Goal: Navigation & Orientation: Find specific page/section

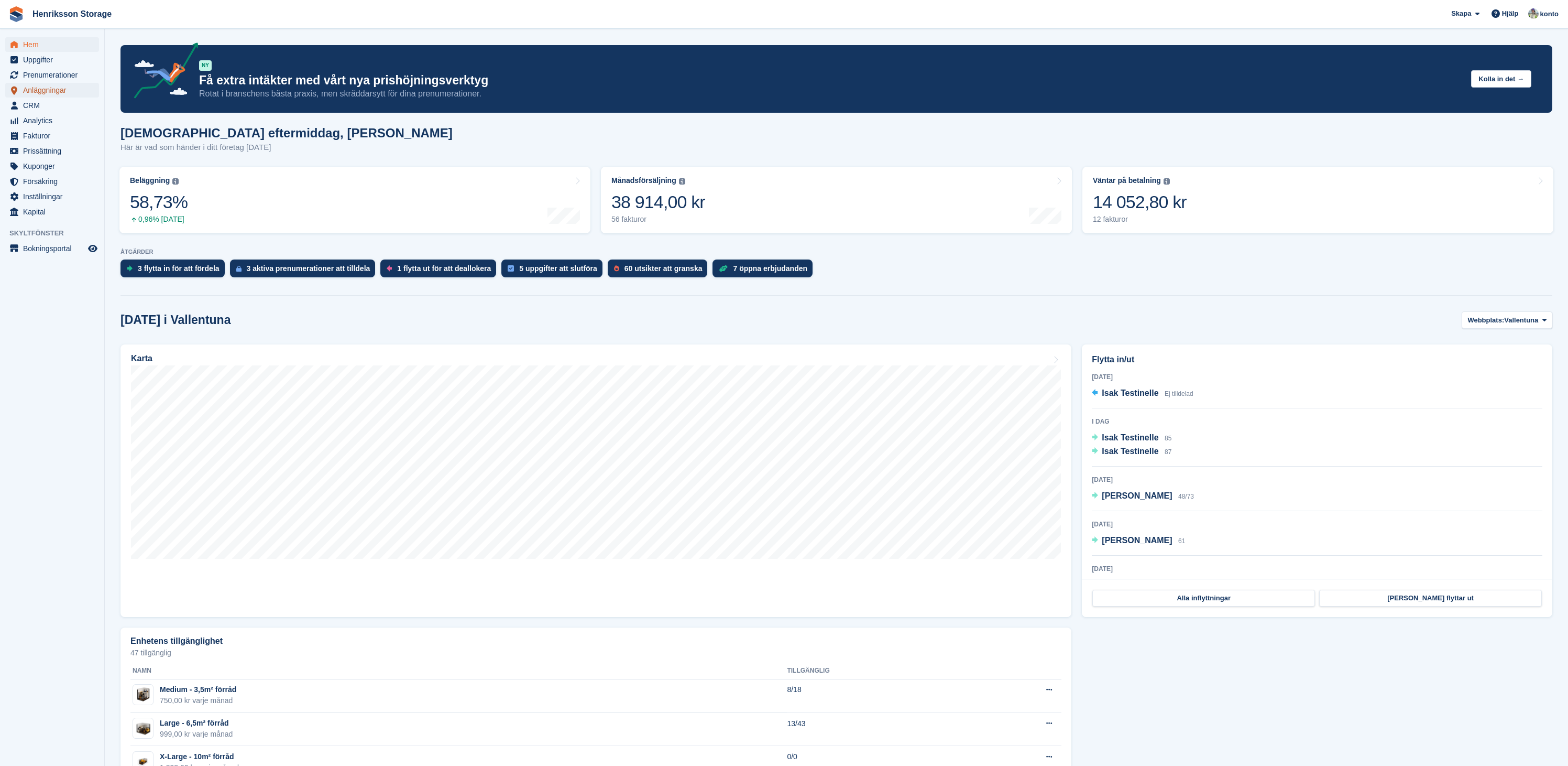
click at [57, 92] on span "Anläggningar" at bounding box center [54, 90] width 62 height 15
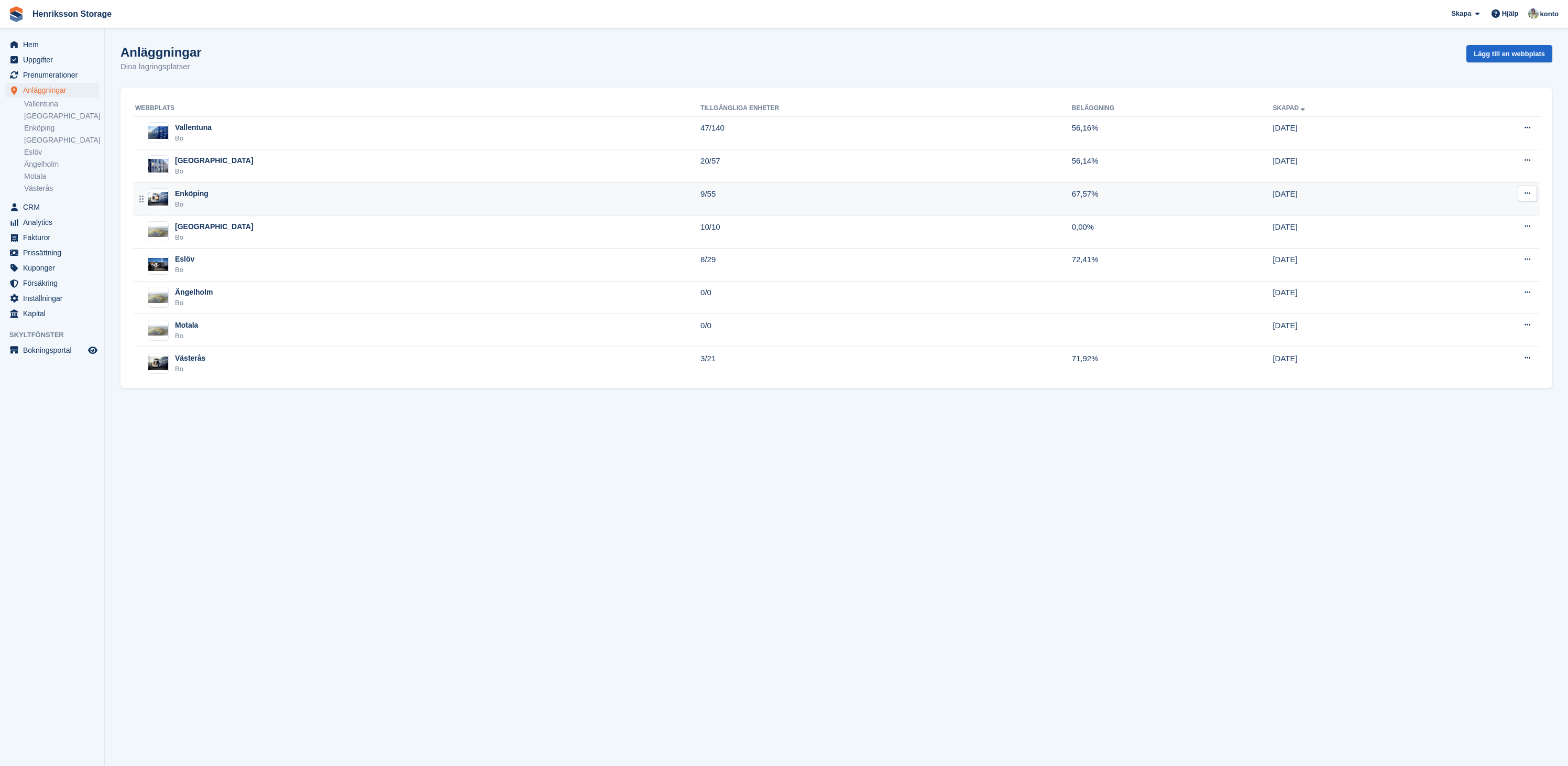
click at [321, 199] on div "Enköping Bo" at bounding box center [417, 199] width 565 height 21
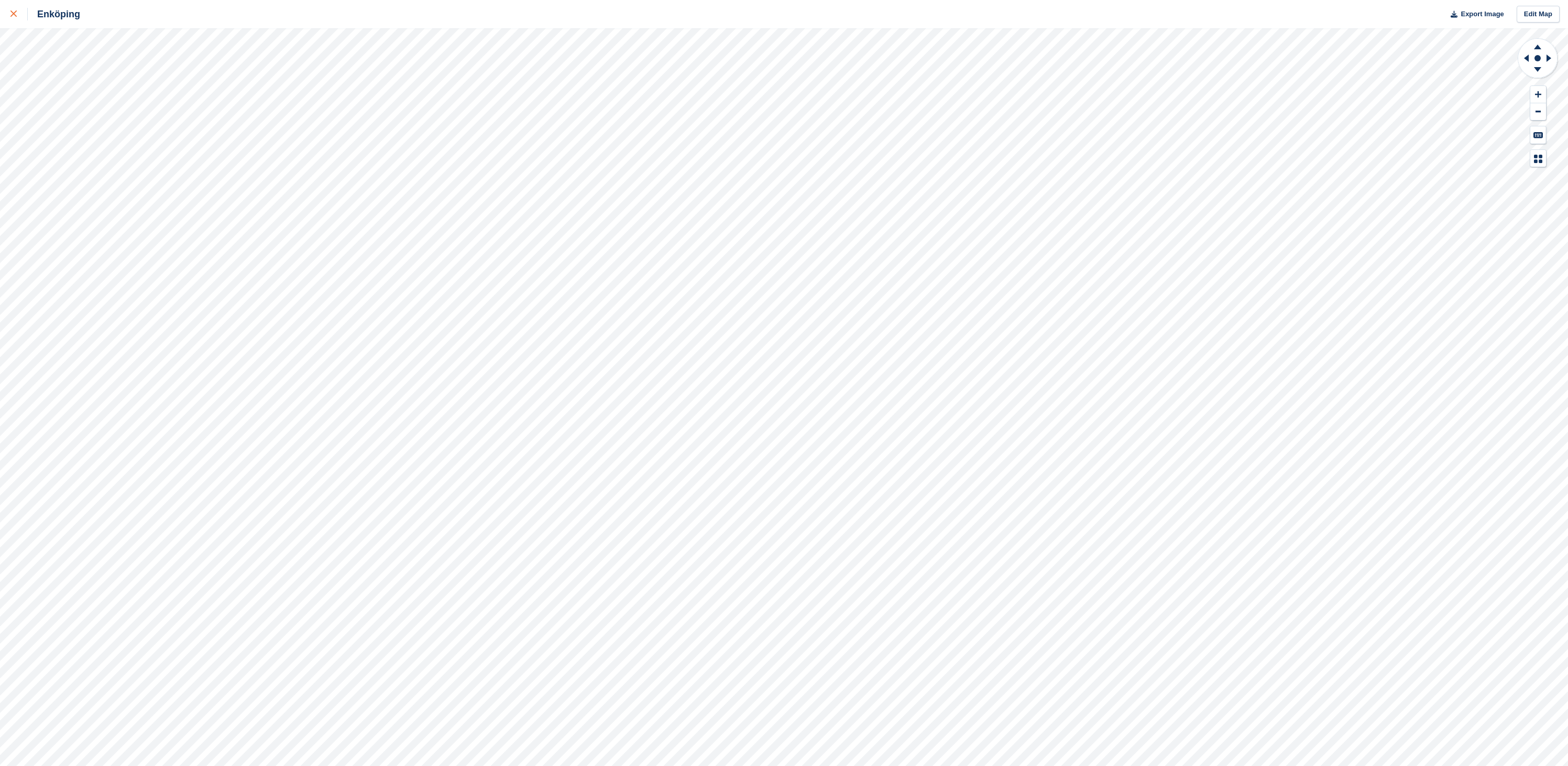
click at [13, 14] on icon at bounding box center [13, 13] width 6 height 6
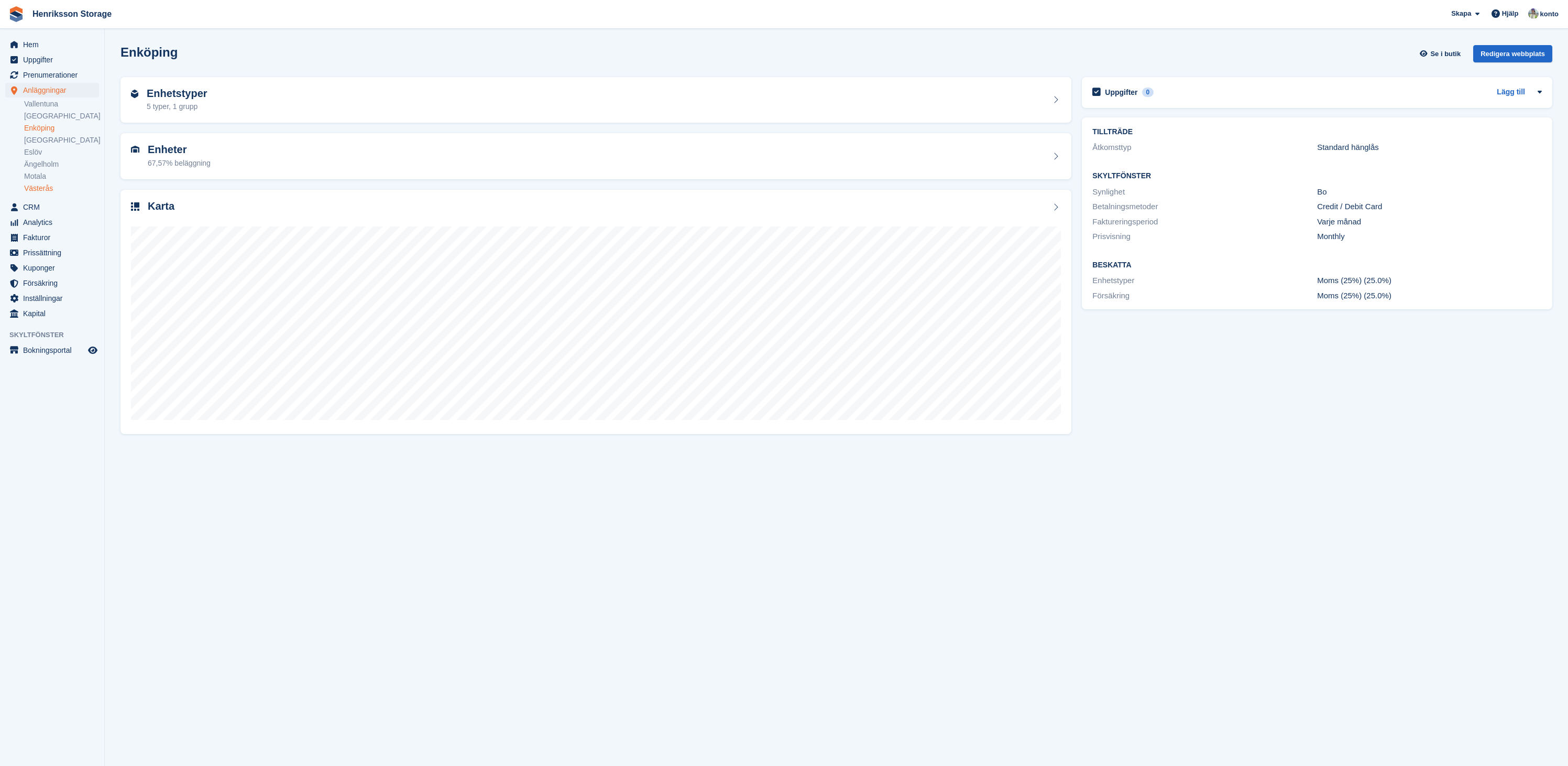
click at [42, 188] on link "Västerås" at bounding box center [62, 188] width 75 height 10
